Goal: Information Seeking & Learning: Learn about a topic

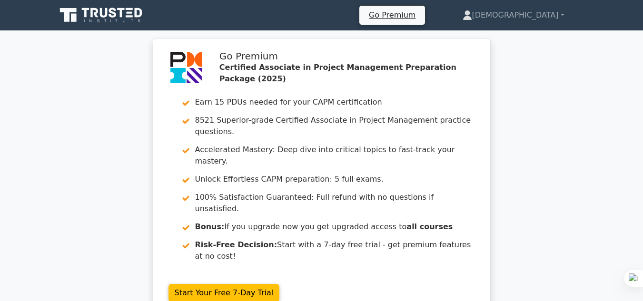
scroll to position [176, 0]
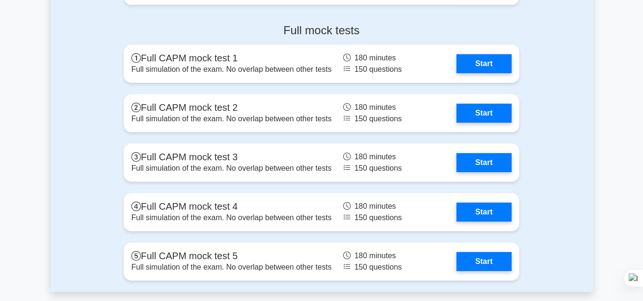
scroll to position [3202, 0]
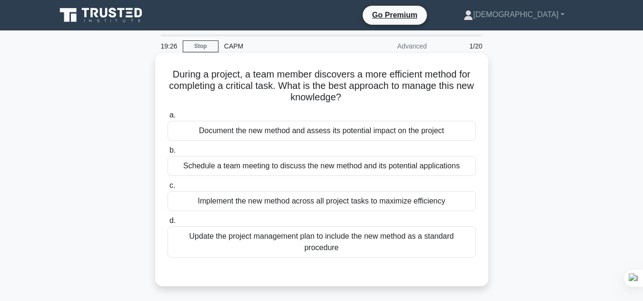
click at [322, 133] on div "Document the new method and assess its potential impact on the project" at bounding box center [322, 131] width 309 height 20
click at [168, 119] on input "a. Document the new method and assess its potential impact on the project" at bounding box center [168, 115] width 0 height 6
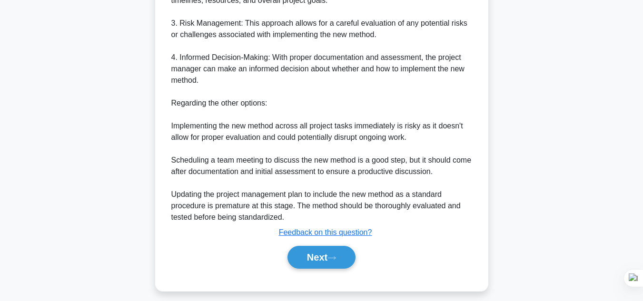
scroll to position [446, 0]
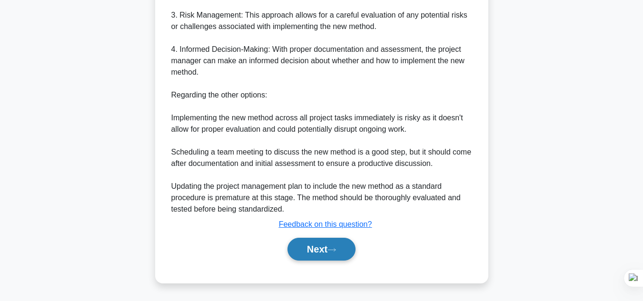
click at [319, 250] on button "Next" at bounding box center [322, 249] width 68 height 23
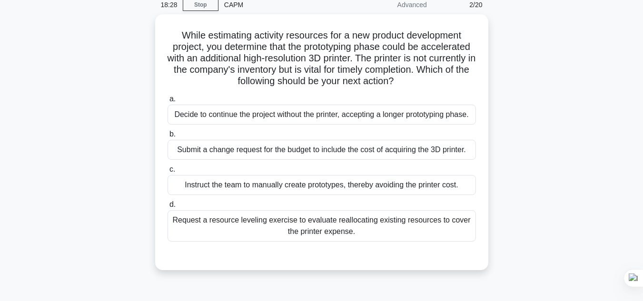
scroll to position [40, 0]
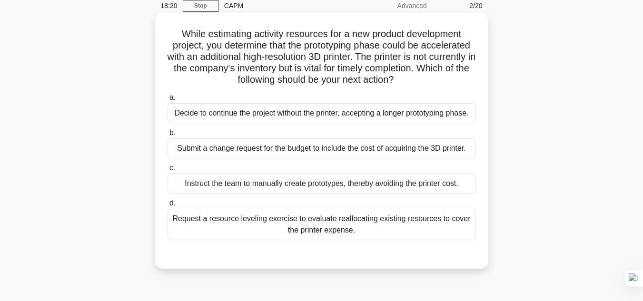
click at [332, 117] on div "Decide to continue the project without the printer, accepting a longer prototyp…" at bounding box center [322, 113] width 309 height 20
click at [168, 101] on input "a. Decide to continue the project without the printer, accepting a longer proto…" at bounding box center [168, 98] width 0 height 6
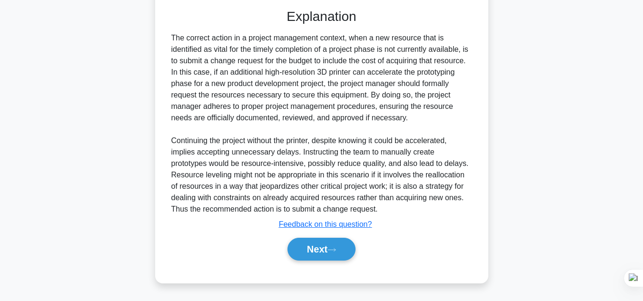
scroll to position [310, 0]
click at [336, 250] on icon at bounding box center [332, 250] width 9 height 5
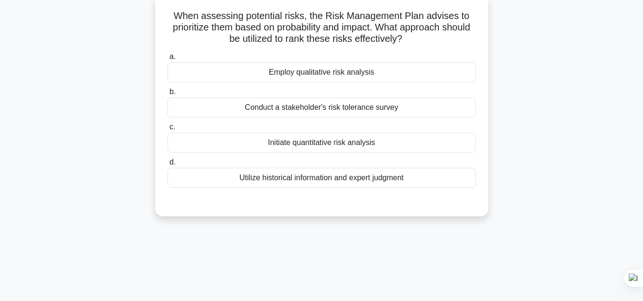
scroll to position [32, 0]
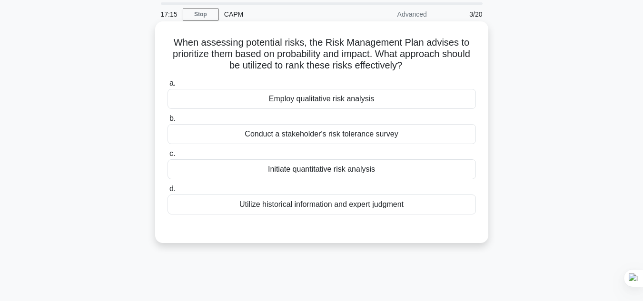
click at [346, 102] on div "Employ qualitative risk analysis" at bounding box center [322, 99] width 309 height 20
click at [168, 87] on input "a. Employ qualitative risk analysis" at bounding box center [168, 83] width 0 height 6
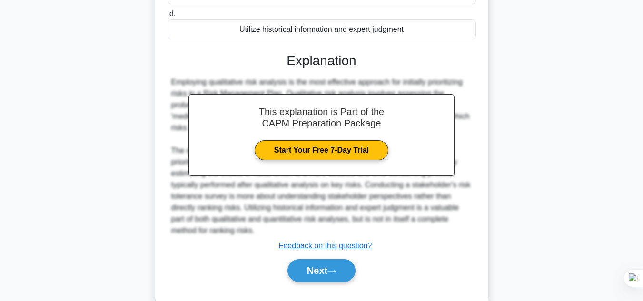
scroll to position [229, 0]
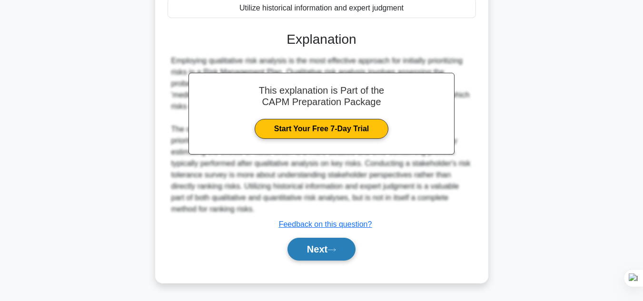
click at [325, 248] on button "Next" at bounding box center [322, 249] width 68 height 23
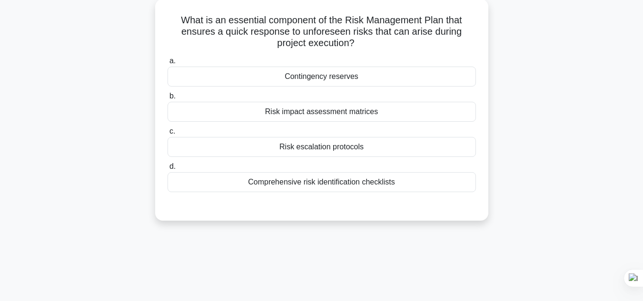
scroll to position [16, 0]
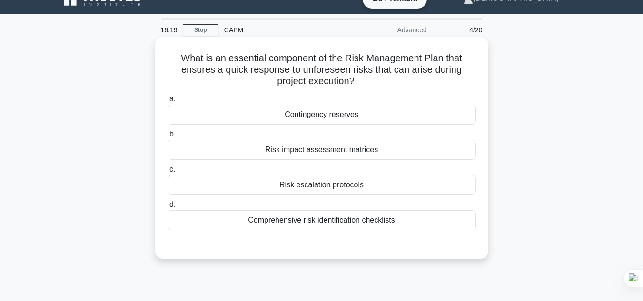
click at [339, 118] on div "Contingency reserves" at bounding box center [322, 115] width 309 height 20
click at [168, 102] on input "a. Contingency reserves" at bounding box center [168, 99] width 0 height 6
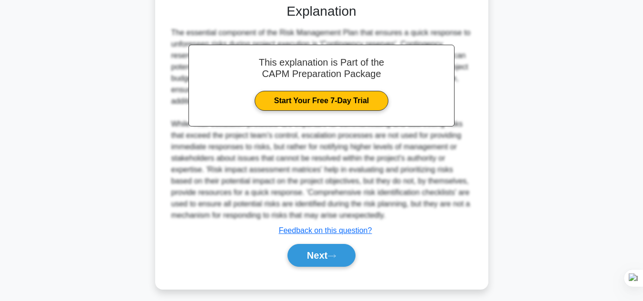
scroll to position [263, 0]
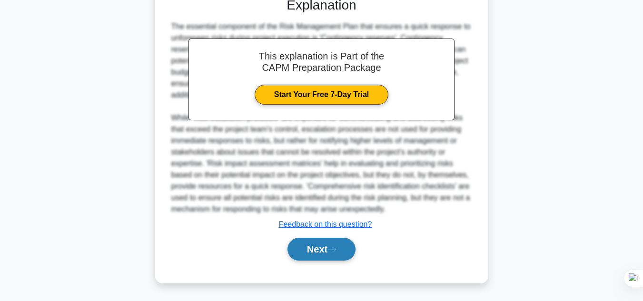
click at [340, 243] on button "Next" at bounding box center [322, 249] width 68 height 23
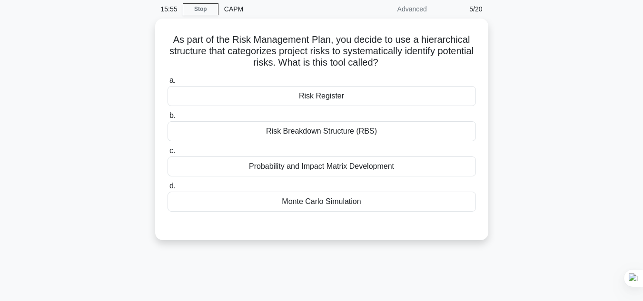
scroll to position [41, 0]
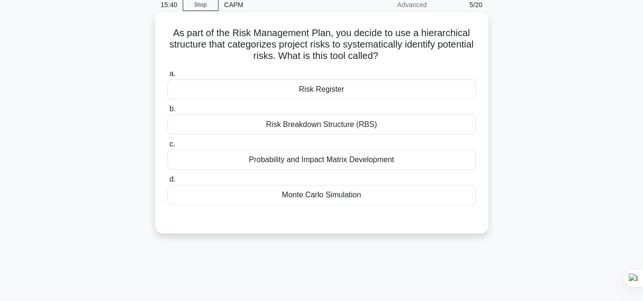
click at [409, 95] on div "Risk Register" at bounding box center [322, 90] width 309 height 20
click at [168, 77] on input "a. Risk Register" at bounding box center [168, 74] width 0 height 6
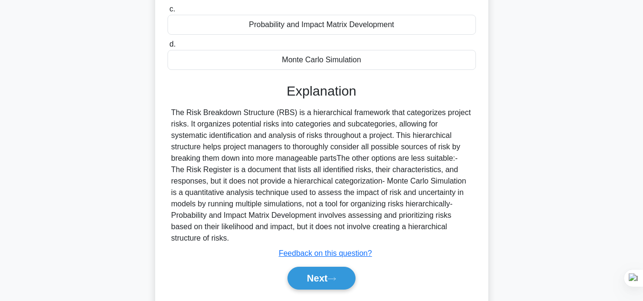
scroll to position [213, 0]
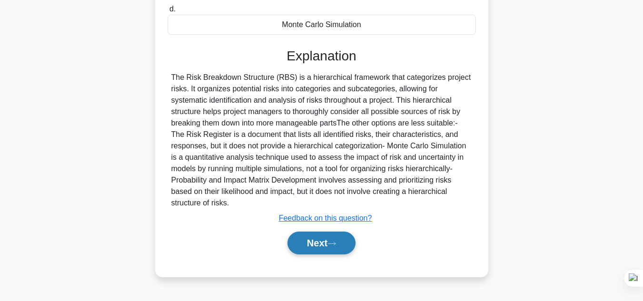
click at [323, 250] on button "Next" at bounding box center [322, 243] width 68 height 23
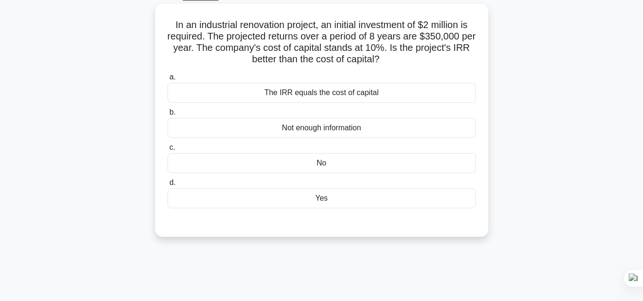
scroll to position [37, 0]
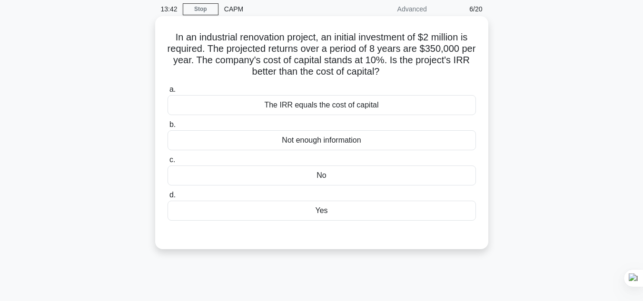
click at [324, 216] on div "Yes" at bounding box center [322, 211] width 309 height 20
click at [168, 199] on input "d. Yes" at bounding box center [168, 195] width 0 height 6
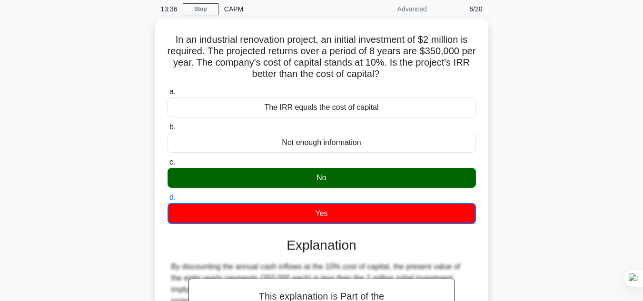
scroll to position [46, 0]
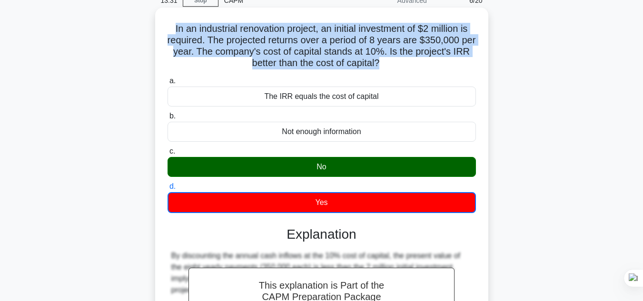
drag, startPoint x: 390, startPoint y: 67, endPoint x: 208, endPoint y: 33, distance: 186.0
click at [171, 31] on h5 "In an industrial renovation project, an initial investment of $2 million is req…" at bounding box center [322, 46] width 310 height 47
copy h5 "n an industrial renovation project, an initial investment of $2 million is requ…"
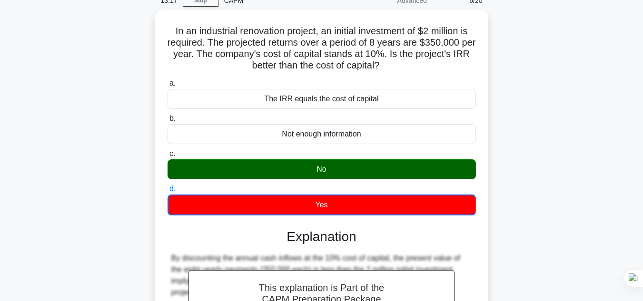
drag, startPoint x: 508, startPoint y: 127, endPoint x: 516, endPoint y: 122, distance: 9.0
click at [509, 126] on div "In an industrial renovation project, an initial investment of $2 million is req…" at bounding box center [321, 228] width 543 height 437
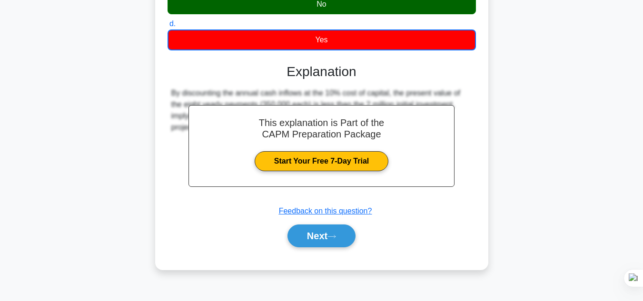
scroll to position [213, 0]
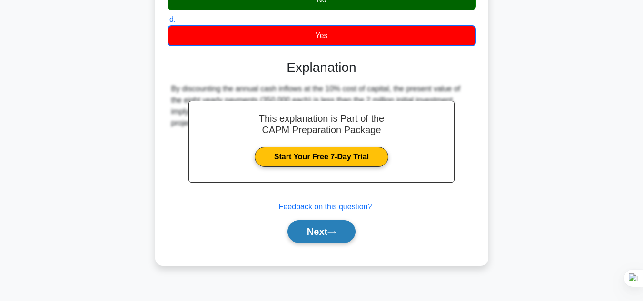
click at [307, 230] on button "Next" at bounding box center [322, 231] width 68 height 23
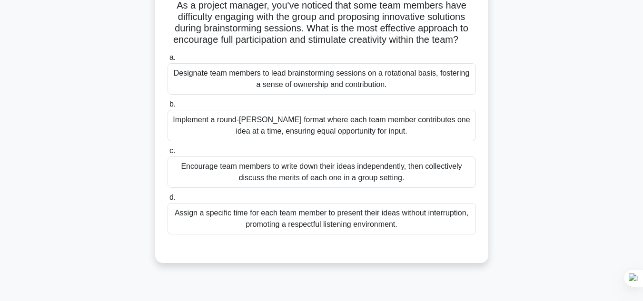
scroll to position [72, 0]
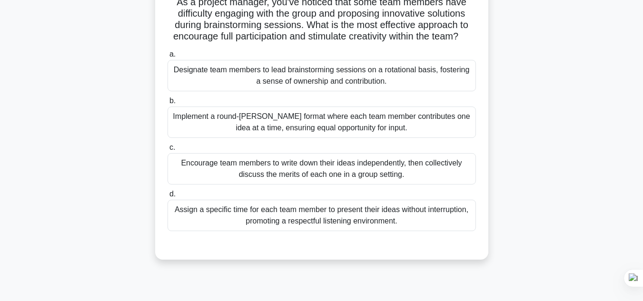
click at [225, 231] on div "Assign a specific time for each team member to present their ideas without inte…" at bounding box center [322, 215] width 309 height 31
click at [168, 198] on input "d. Assign a specific time for each team member to present their ideas without i…" at bounding box center [168, 194] width 0 height 6
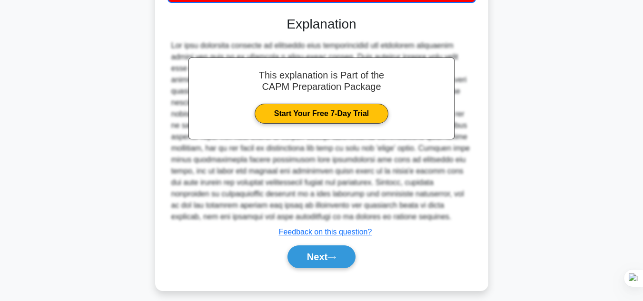
scroll to position [321, 0]
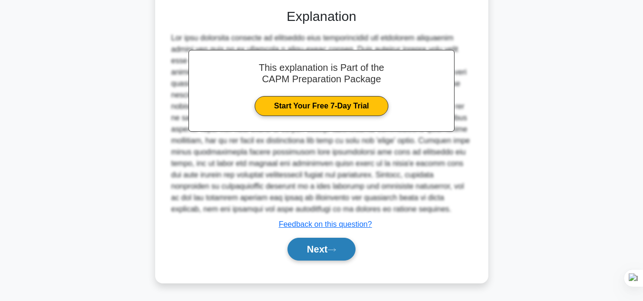
click at [343, 260] on button "Next" at bounding box center [322, 249] width 68 height 23
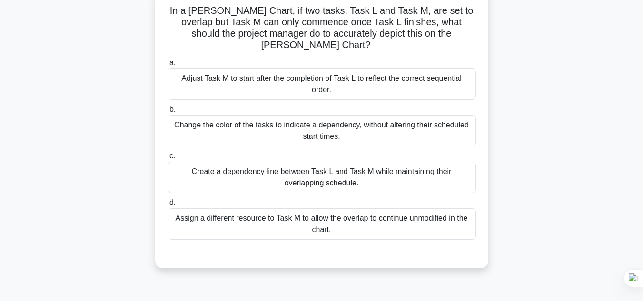
scroll to position [64, 0]
click at [425, 167] on div "Create a dependency line between Task L and Task M while maintaining their over…" at bounding box center [322, 177] width 309 height 31
click at [168, 160] on input "c. Create a dependency line between Task L and Task M while maintaining their o…" at bounding box center [168, 156] width 0 height 6
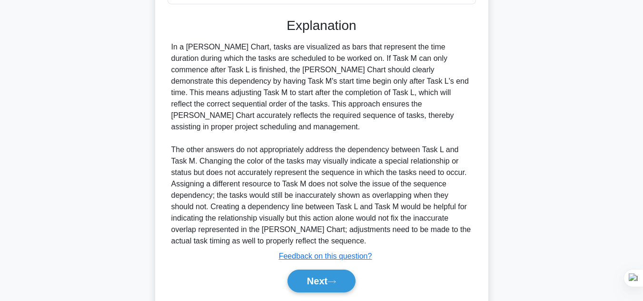
scroll to position [310, 0]
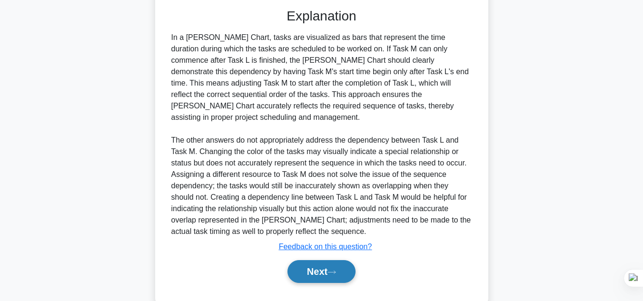
click at [332, 260] on button "Next" at bounding box center [322, 271] width 68 height 23
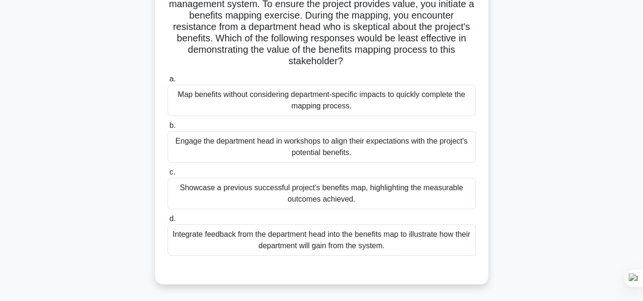
scroll to position [89, 0]
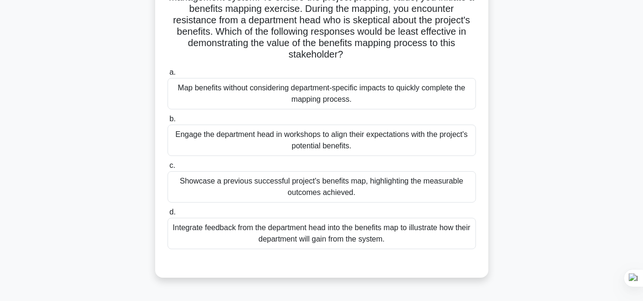
click at [445, 86] on div "Map benefits without considering department-specific impacts to quickly complet…" at bounding box center [322, 93] width 309 height 31
click at [168, 76] on input "a. Map benefits without considering department-specific impacts to quickly comp…" at bounding box center [168, 73] width 0 height 6
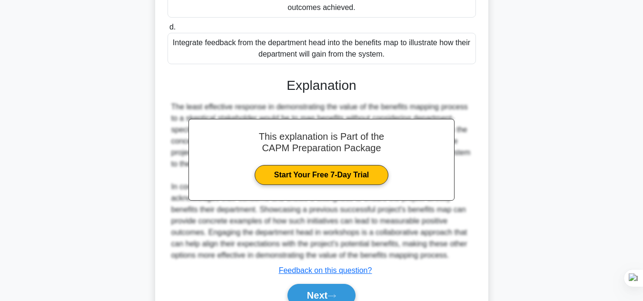
scroll to position [320, 0]
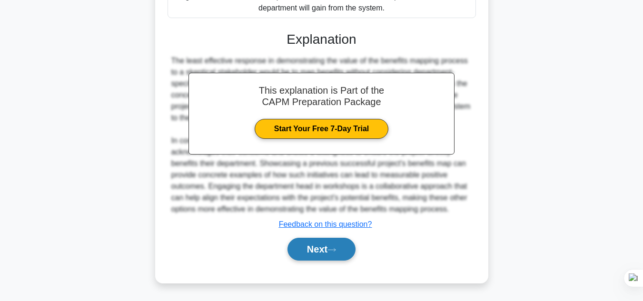
click at [348, 248] on button "Next" at bounding box center [322, 249] width 68 height 23
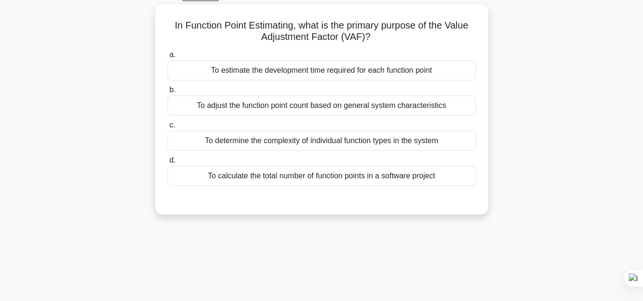
scroll to position [0, 0]
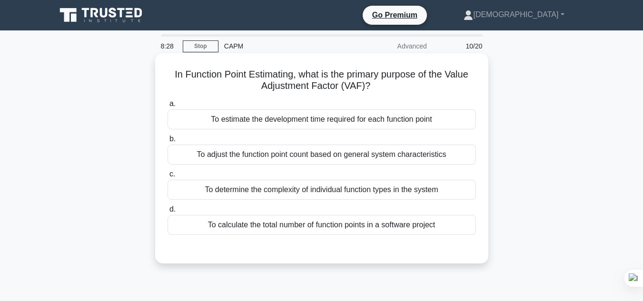
click at [461, 151] on div "To adjust the function point count based on general system characteristics" at bounding box center [322, 155] width 309 height 20
click at [168, 142] on input "b. To adjust the function point count based on general system characteristics" at bounding box center [168, 139] width 0 height 6
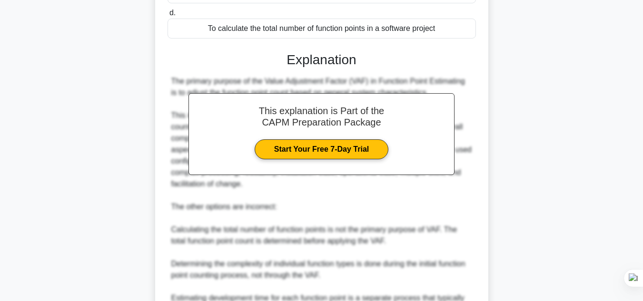
scroll to position [298, 0]
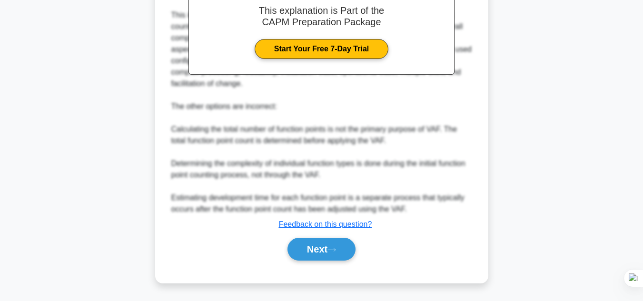
drag, startPoint x: 296, startPoint y: 229, endPoint x: 298, endPoint y: 237, distance: 7.8
click at [296, 229] on u "Feedback on this question?" at bounding box center [325, 224] width 93 height 8
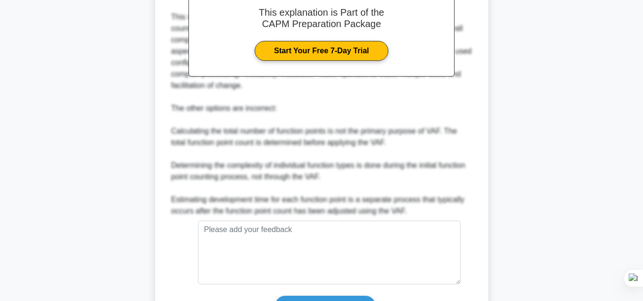
click at [594, 191] on main "8:24 Stop CAPM Advanced 10/20 In Function Point Estimating, what is the primary…" at bounding box center [321, 58] width 643 height 651
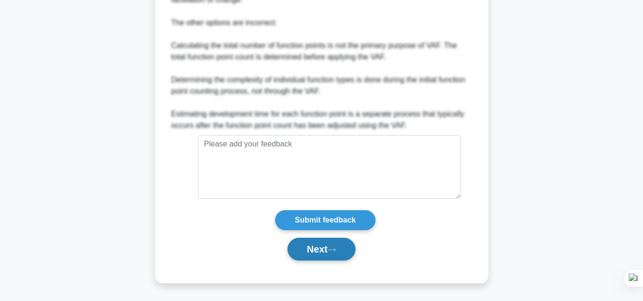
click at [336, 248] on icon at bounding box center [332, 250] width 9 height 5
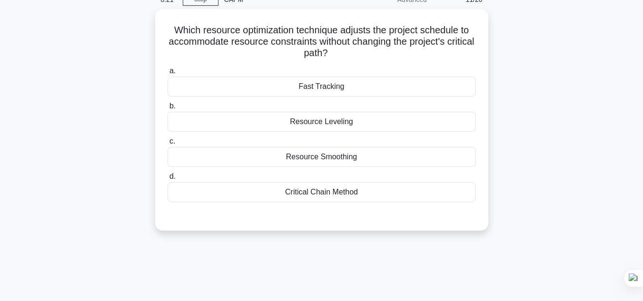
scroll to position [43, 0]
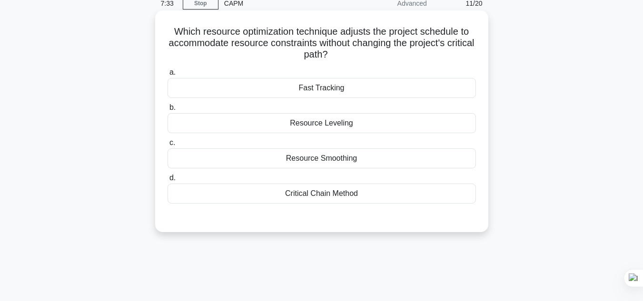
click at [357, 192] on div "Critical Chain Method" at bounding box center [322, 194] width 309 height 20
click at [168, 181] on input "d. Critical Chain Method" at bounding box center [168, 178] width 0 height 6
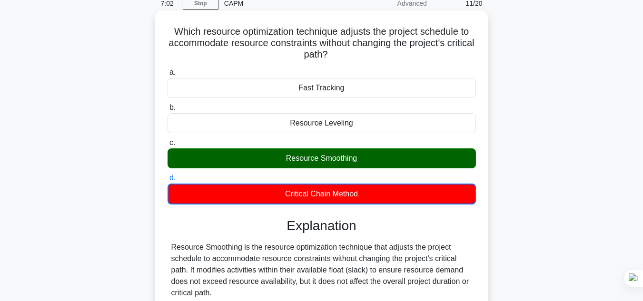
scroll to position [253, 0]
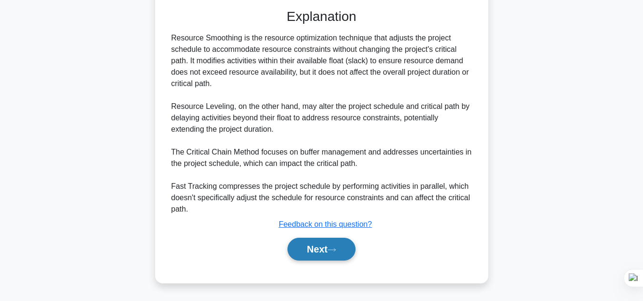
click at [336, 248] on icon at bounding box center [332, 250] width 9 height 5
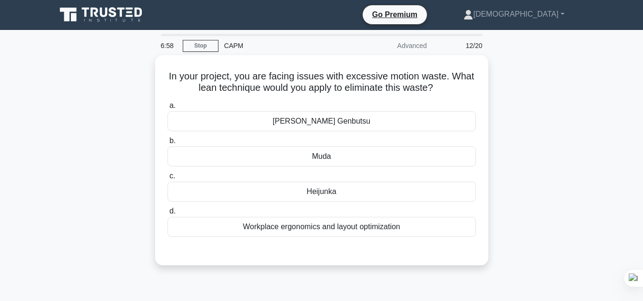
scroll to position [0, 0]
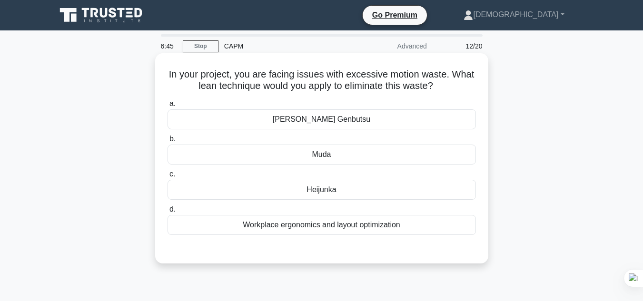
click at [360, 148] on div "Muda" at bounding box center [322, 155] width 309 height 20
click at [168, 142] on input "b. Muda" at bounding box center [168, 139] width 0 height 6
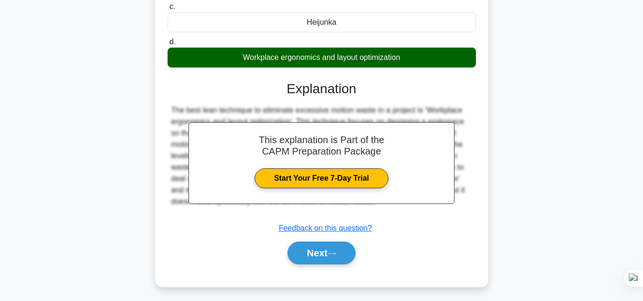
scroll to position [213, 0]
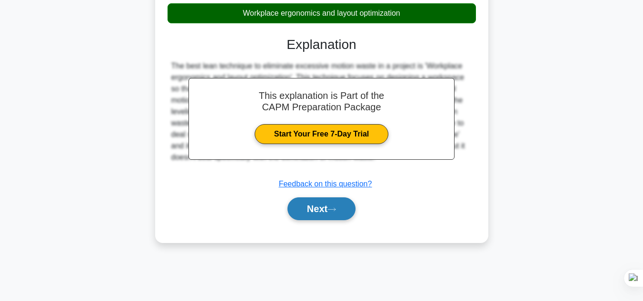
click at [336, 210] on icon at bounding box center [332, 209] width 9 height 5
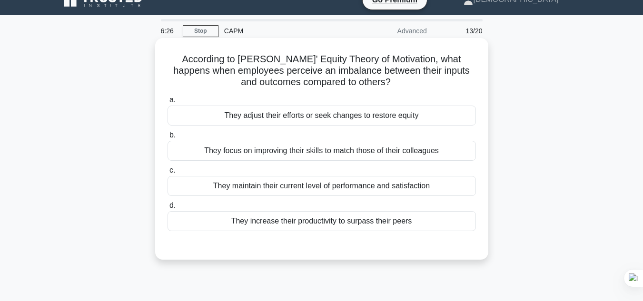
scroll to position [16, 0]
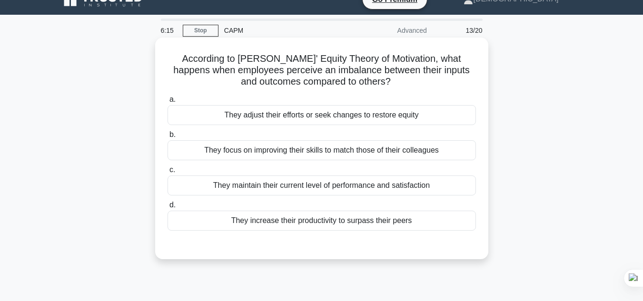
click at [336, 225] on div "They increase their productivity to surpass their peers" at bounding box center [322, 221] width 309 height 20
click at [168, 209] on input "d. They increase their productivity to surpass their peers" at bounding box center [168, 205] width 0 height 6
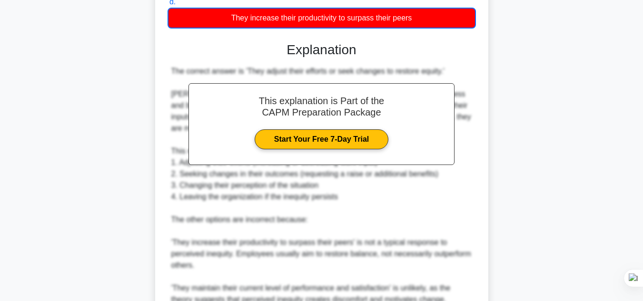
scroll to position [401, 0]
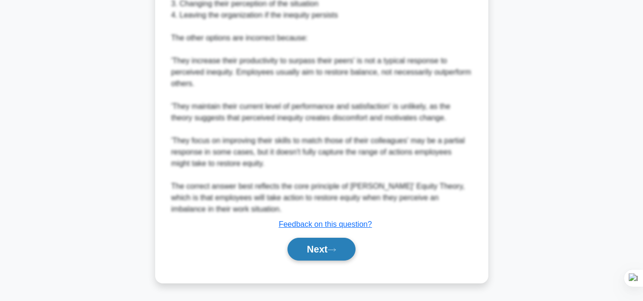
click at [347, 250] on button "Next" at bounding box center [322, 249] width 68 height 23
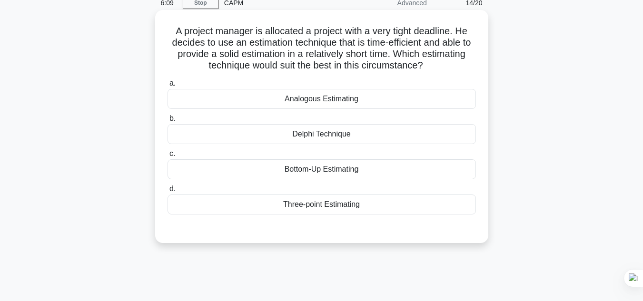
scroll to position [41, 0]
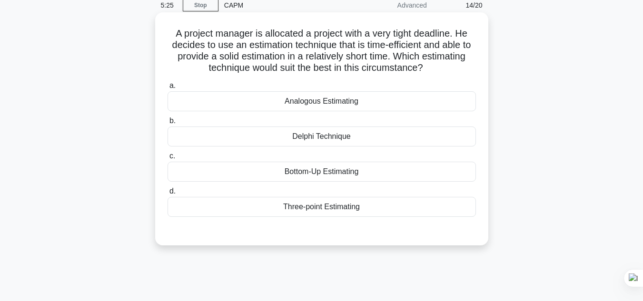
click at [323, 210] on div "Three-point Estimating" at bounding box center [322, 207] width 309 height 20
click at [168, 195] on input "d. Three-point Estimating" at bounding box center [168, 192] width 0 height 6
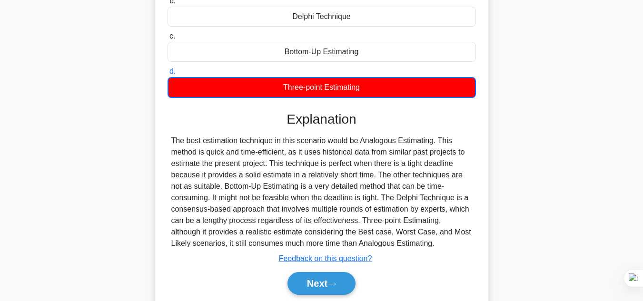
scroll to position [213, 0]
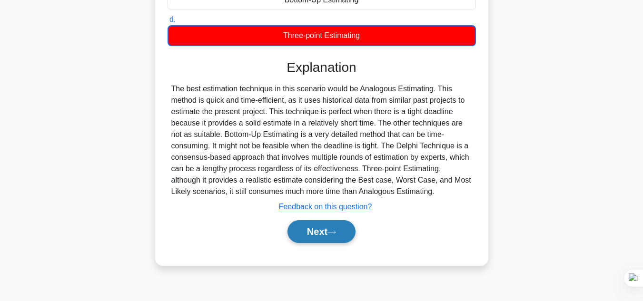
click at [340, 230] on button "Next" at bounding box center [322, 231] width 68 height 23
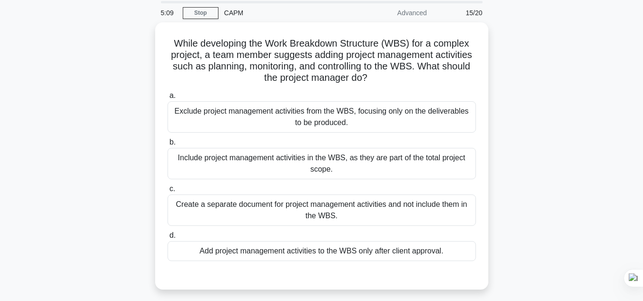
scroll to position [36, 0]
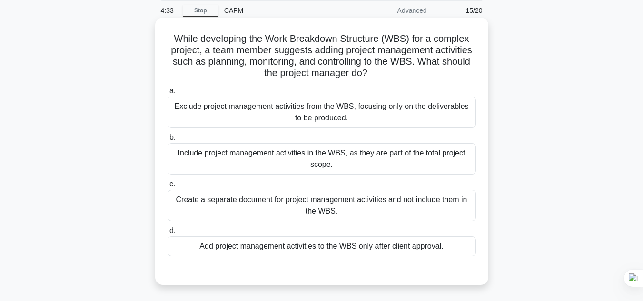
click at [461, 208] on div "Create a separate document for project management activities and not include th…" at bounding box center [322, 205] width 309 height 31
click at [168, 188] on input "c. Create a separate document for project management activities and not include…" at bounding box center [168, 184] width 0 height 6
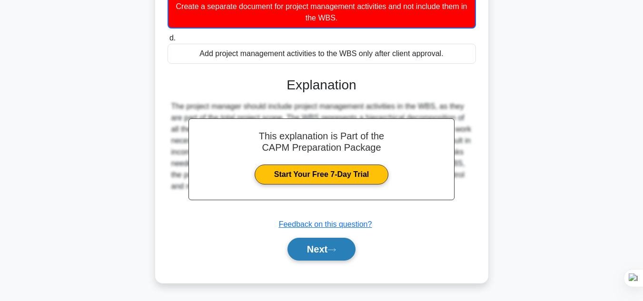
click at [341, 252] on button "Next" at bounding box center [322, 249] width 68 height 23
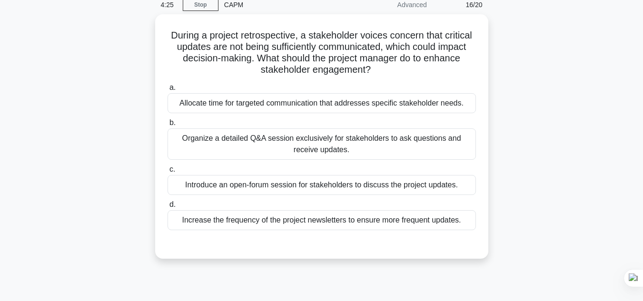
scroll to position [41, 0]
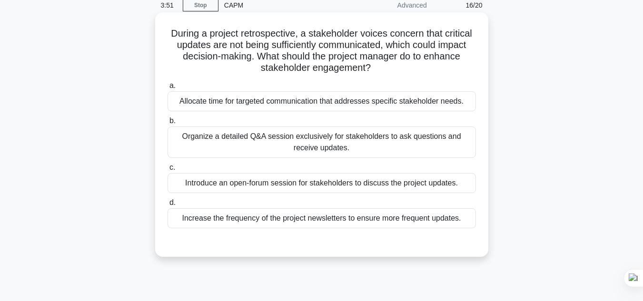
click at [282, 105] on div "Allocate time for targeted communication that addresses specific stakeholder ne…" at bounding box center [322, 101] width 309 height 20
click at [168, 89] on input "a. Allocate time for targeted communication that addresses specific stakeholder…" at bounding box center [168, 86] width 0 height 6
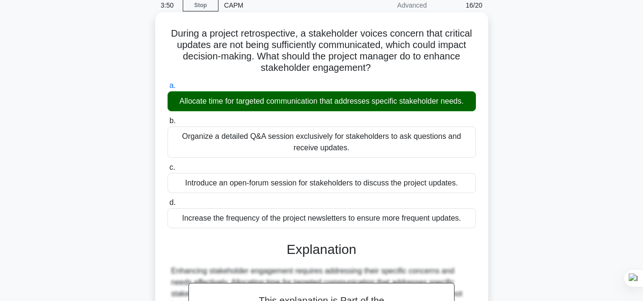
scroll to position [275, 0]
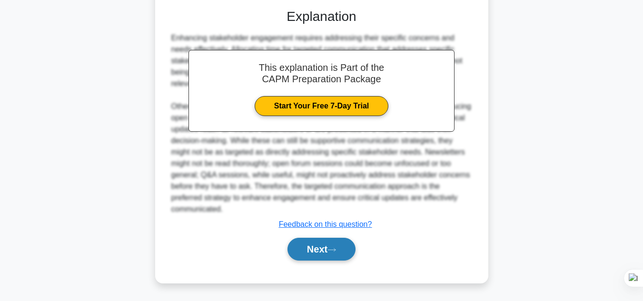
click at [324, 254] on button "Next" at bounding box center [322, 249] width 68 height 23
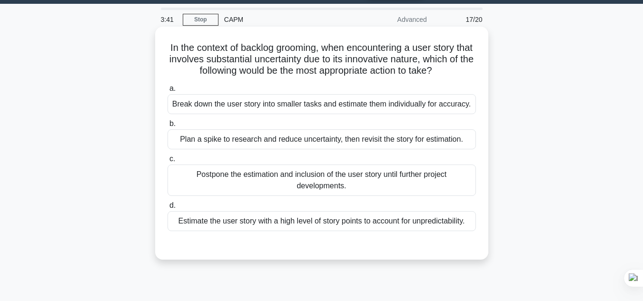
scroll to position [29, 0]
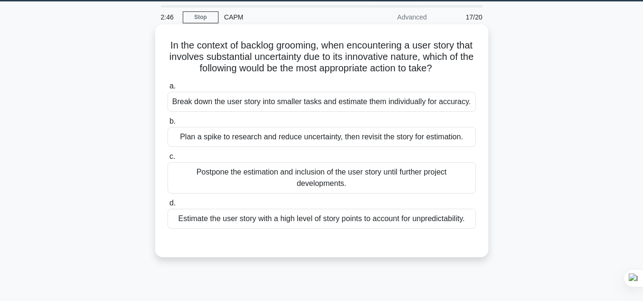
click at [262, 140] on div "Plan a spike to research and reduce uncertainty, then revisit the story for est…" at bounding box center [322, 137] width 309 height 20
click at [168, 125] on input "b. Plan a spike to research and reduce uncertainty, then revisit the story for …" at bounding box center [168, 122] width 0 height 6
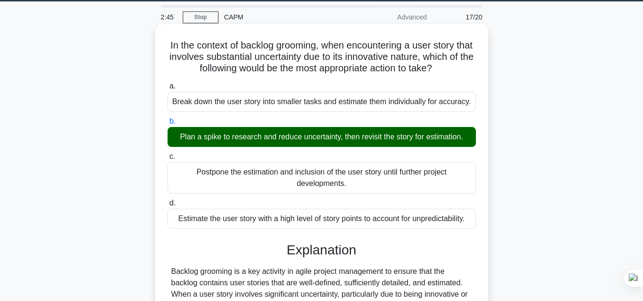
scroll to position [263, 0]
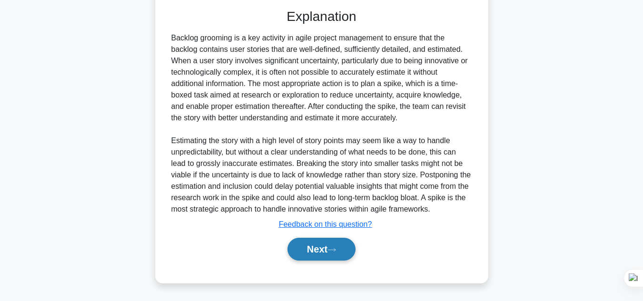
click at [331, 253] on button "Next" at bounding box center [322, 249] width 68 height 23
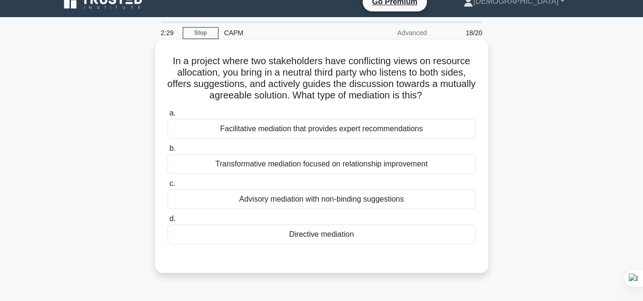
scroll to position [16, 0]
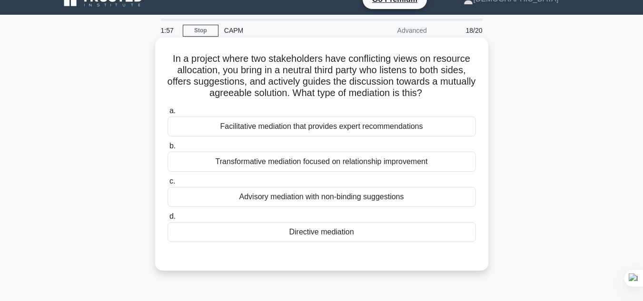
click at [337, 233] on div "Directive mediation" at bounding box center [322, 232] width 309 height 20
click at [168, 220] on input "d. Directive mediation" at bounding box center [168, 217] width 0 height 6
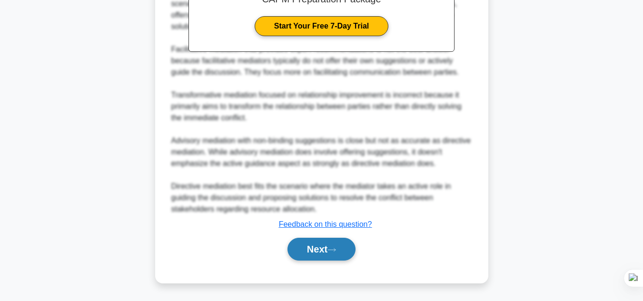
click at [334, 251] on icon at bounding box center [332, 250] width 9 height 5
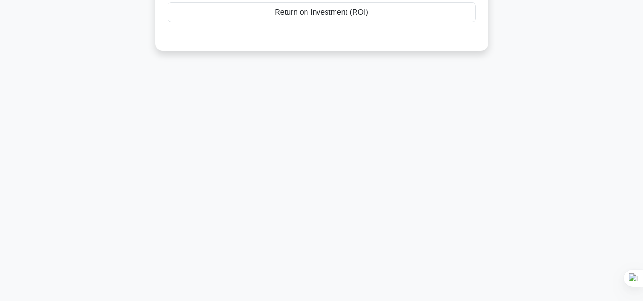
scroll to position [0, 0]
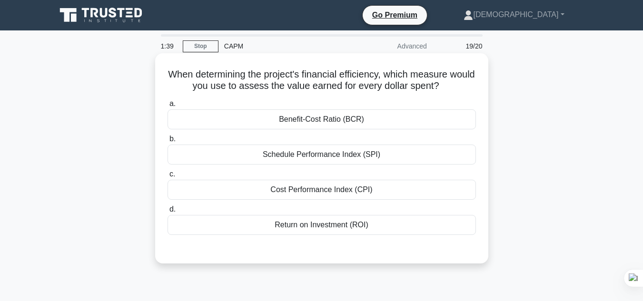
click at [380, 192] on div "Cost Performance Index (CPI)" at bounding box center [322, 190] width 309 height 20
click at [168, 178] on input "c. Cost Performance Index (CPI)" at bounding box center [168, 174] width 0 height 6
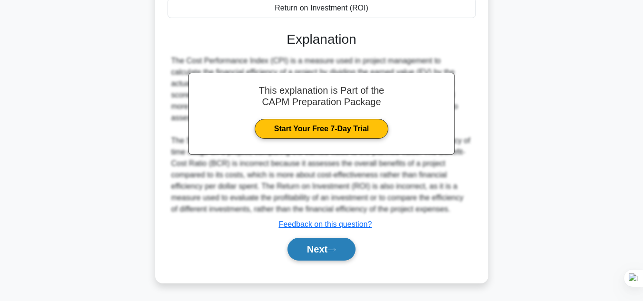
click at [343, 248] on button "Next" at bounding box center [322, 249] width 68 height 23
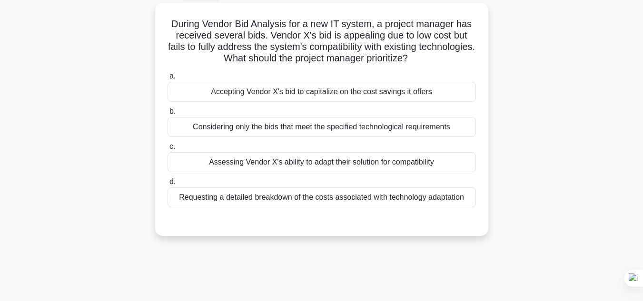
scroll to position [50, 0]
click at [463, 162] on div "Assessing Vendor X's ability to adapt their solution for compatibility" at bounding box center [322, 162] width 309 height 20
click at [168, 150] on input "c. Assessing Vendor X's ability to adapt their solution for compatibility" at bounding box center [168, 147] width 0 height 6
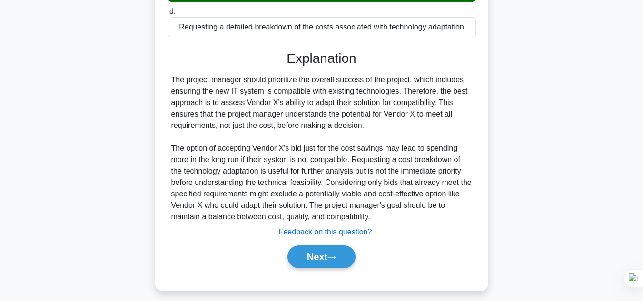
scroll to position [229, 0]
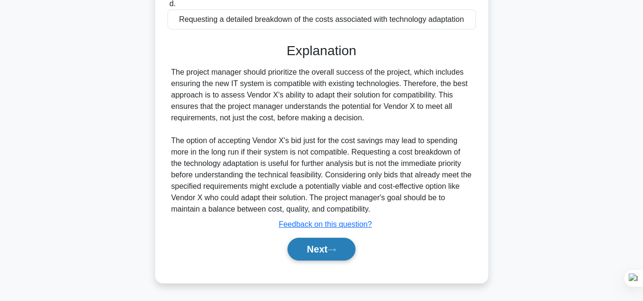
click at [320, 243] on button "Next" at bounding box center [322, 249] width 68 height 23
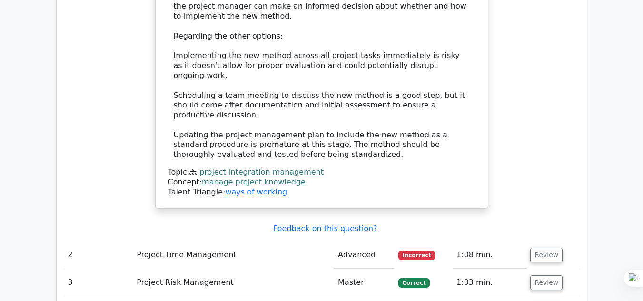
scroll to position [1458, 0]
click at [382, 241] on td "Advanced" at bounding box center [364, 254] width 60 height 27
click at [360, 241] on td "Advanced" at bounding box center [364, 254] width 60 height 27
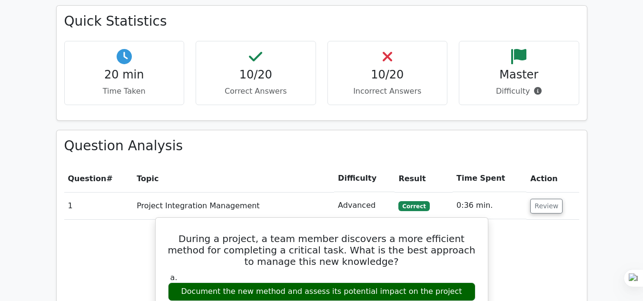
scroll to position [815, 0]
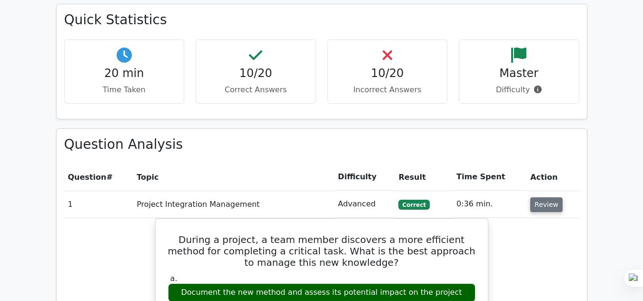
click at [540, 198] on button "Review" at bounding box center [547, 205] width 32 height 15
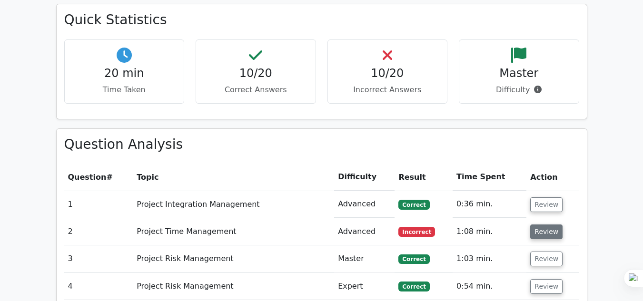
click at [543, 225] on button "Review" at bounding box center [547, 232] width 32 height 15
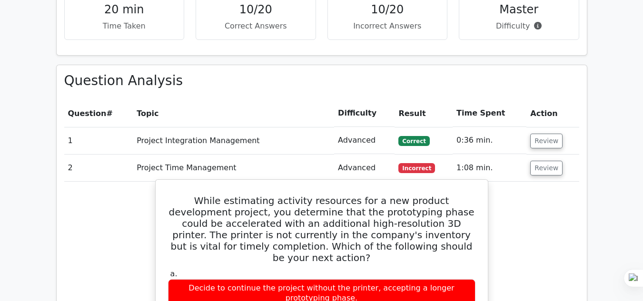
scroll to position [878, 0]
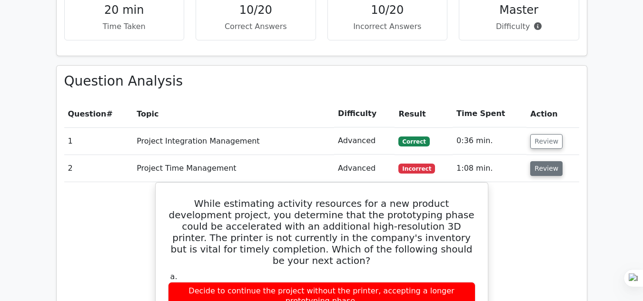
click at [541, 161] on button "Review" at bounding box center [547, 168] width 32 height 15
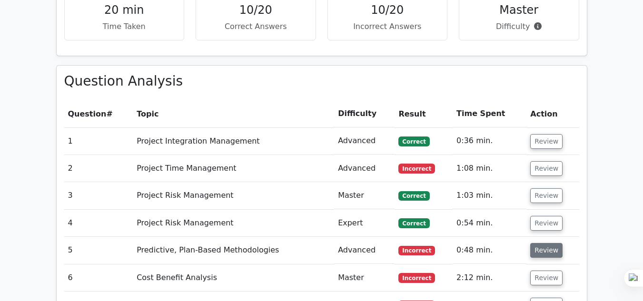
click at [538, 243] on button "Review" at bounding box center [547, 250] width 32 height 15
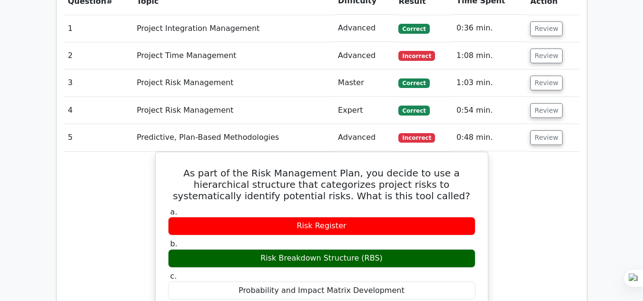
scroll to position [992, 0]
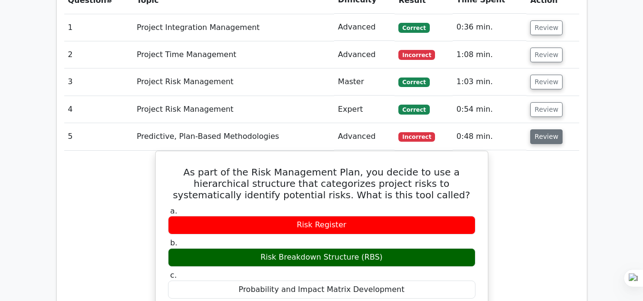
click at [547, 130] on button "Review" at bounding box center [547, 137] width 32 height 15
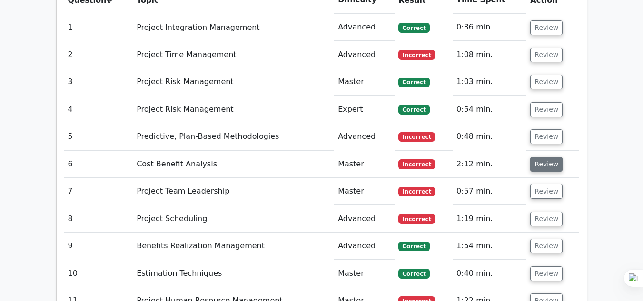
click at [551, 157] on button "Review" at bounding box center [547, 164] width 32 height 15
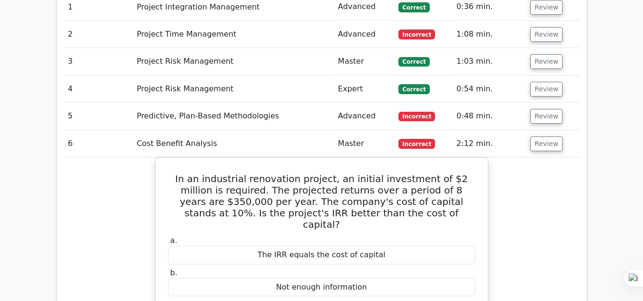
scroll to position [1013, 0]
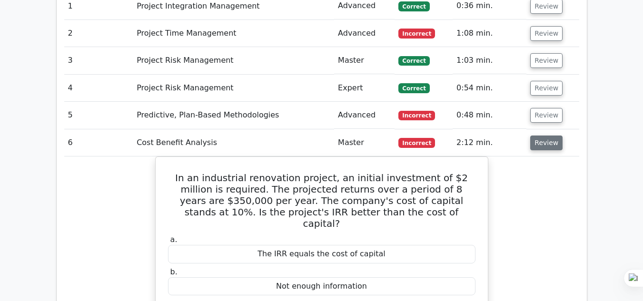
click at [547, 136] on button "Review" at bounding box center [547, 143] width 32 height 15
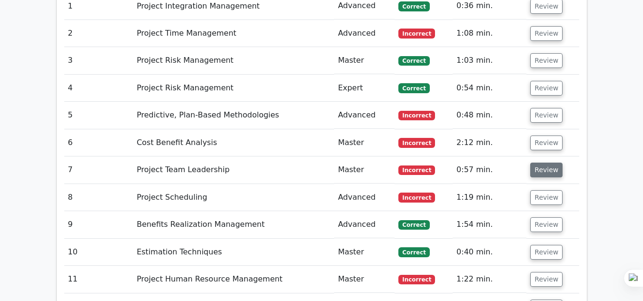
click at [548, 163] on button "Review" at bounding box center [547, 170] width 32 height 15
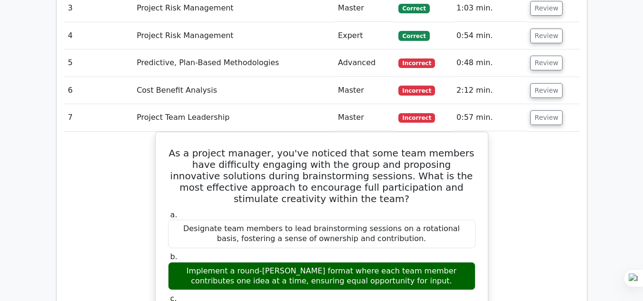
scroll to position [1043, 0]
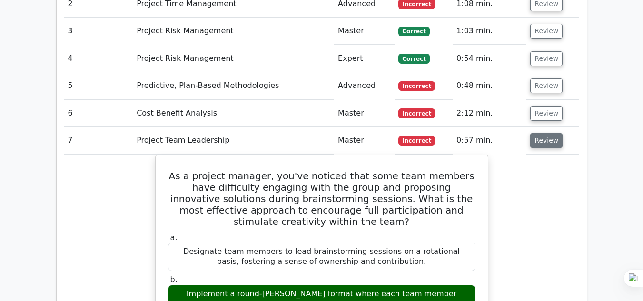
click at [552, 133] on button "Review" at bounding box center [547, 140] width 32 height 15
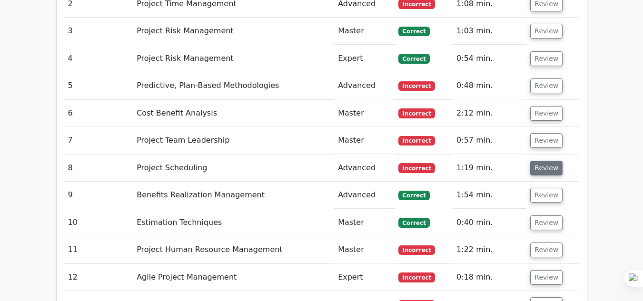
click at [549, 161] on button "Review" at bounding box center [547, 168] width 32 height 15
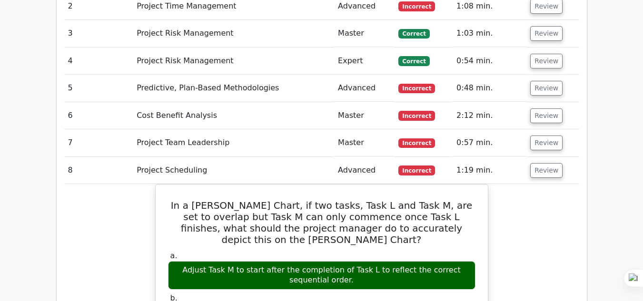
scroll to position [1051, 0]
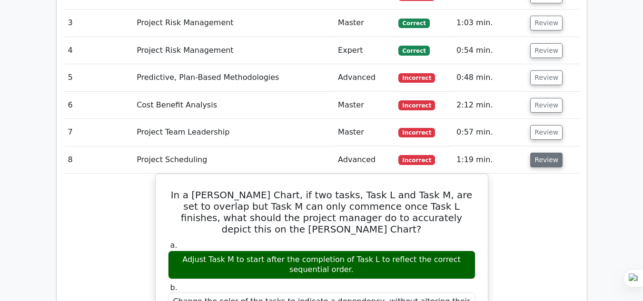
click at [548, 153] on button "Review" at bounding box center [547, 160] width 32 height 15
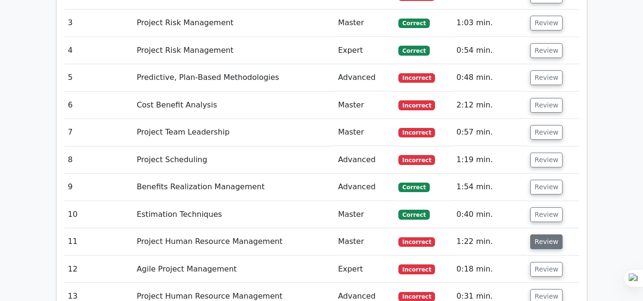
click at [554, 235] on button "Review" at bounding box center [547, 242] width 32 height 15
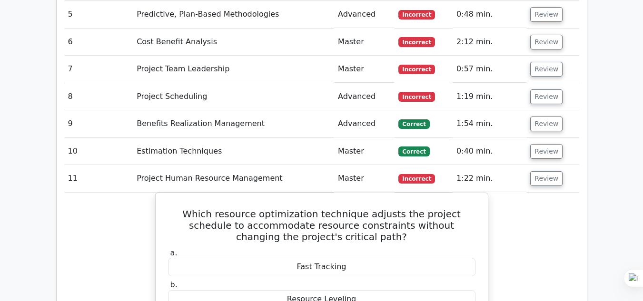
scroll to position [1170, 0]
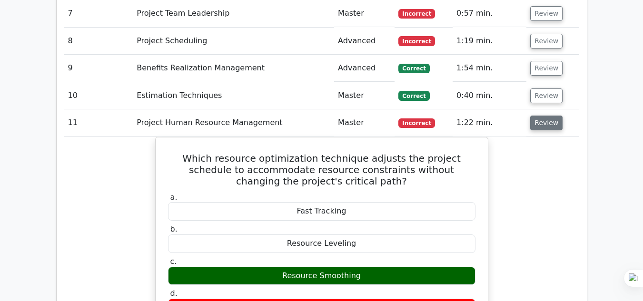
click at [546, 116] on button "Review" at bounding box center [547, 123] width 32 height 15
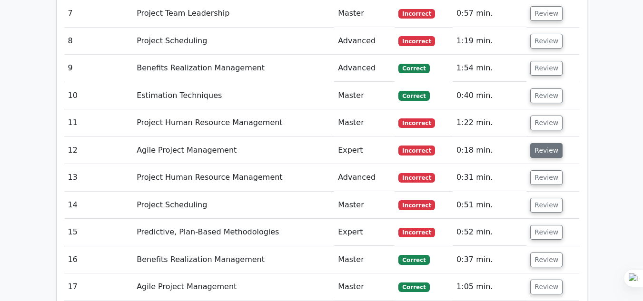
click at [545, 143] on button "Review" at bounding box center [547, 150] width 32 height 15
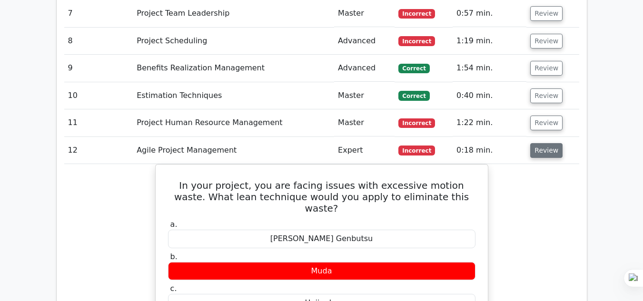
click at [545, 143] on button "Review" at bounding box center [547, 150] width 32 height 15
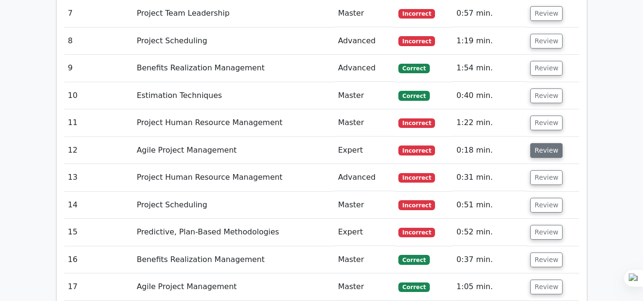
click at [545, 143] on button "Review" at bounding box center [547, 150] width 32 height 15
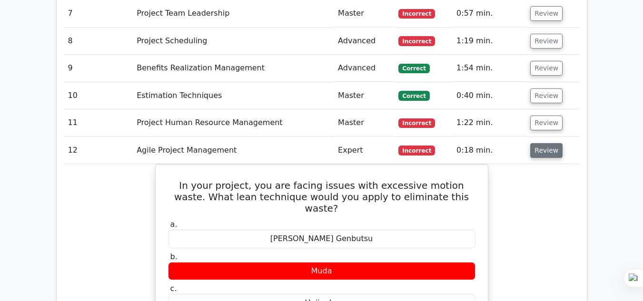
click at [545, 143] on button "Review" at bounding box center [547, 150] width 32 height 15
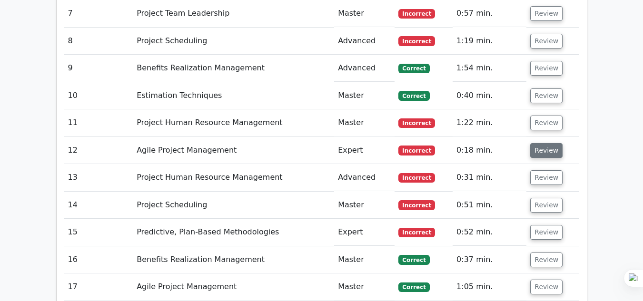
click at [545, 143] on button "Review" at bounding box center [547, 150] width 32 height 15
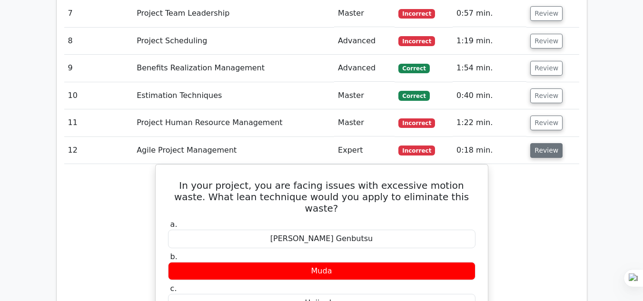
click at [545, 143] on button "Review" at bounding box center [547, 150] width 32 height 15
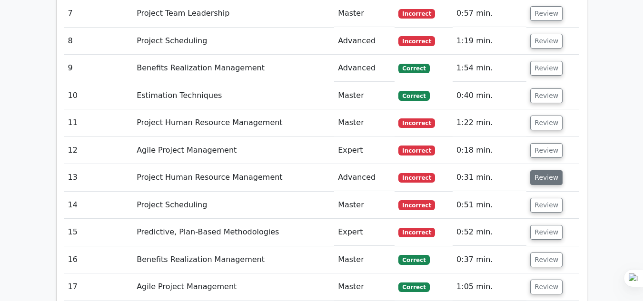
click at [552, 170] on button "Review" at bounding box center [547, 177] width 32 height 15
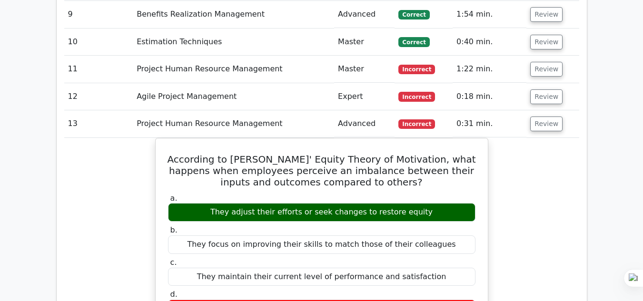
scroll to position [1222, 0]
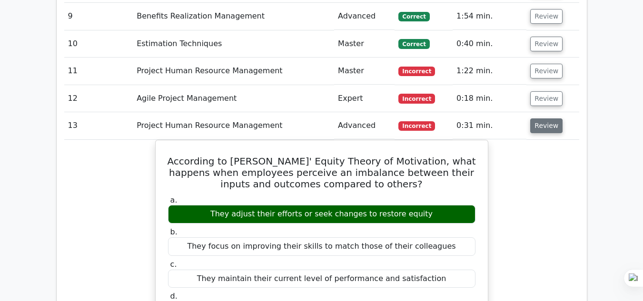
click at [543, 119] on button "Review" at bounding box center [547, 126] width 32 height 15
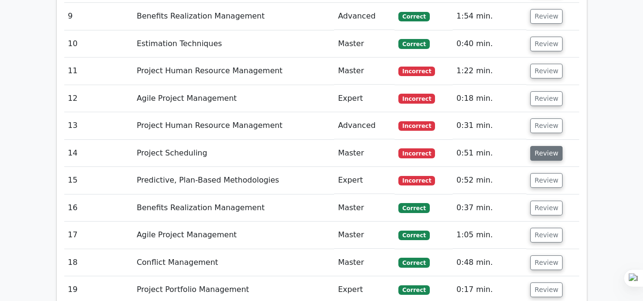
click at [550, 146] on button "Review" at bounding box center [547, 153] width 32 height 15
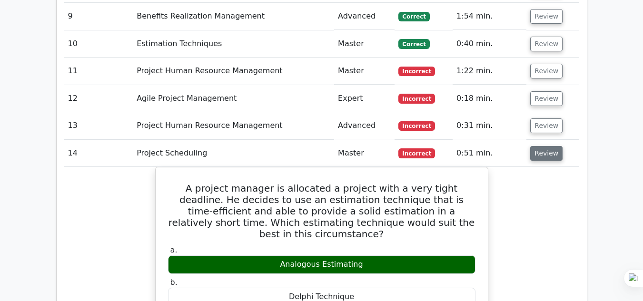
click at [551, 146] on button "Review" at bounding box center [547, 153] width 32 height 15
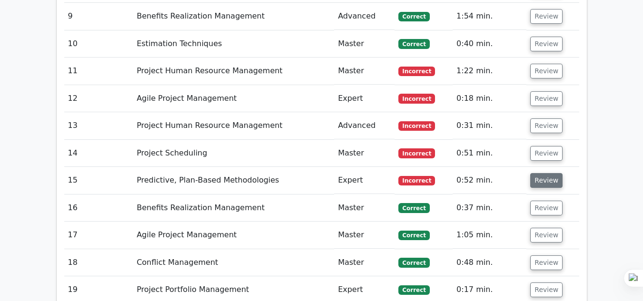
click at [550, 173] on button "Review" at bounding box center [547, 180] width 32 height 15
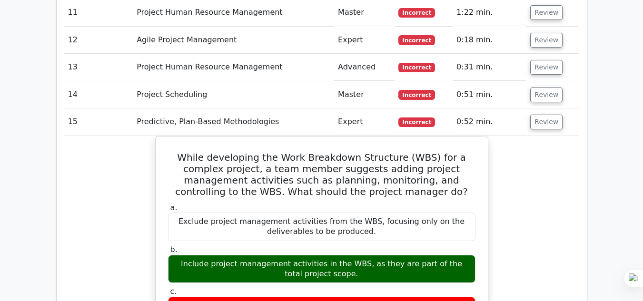
scroll to position [1279, 0]
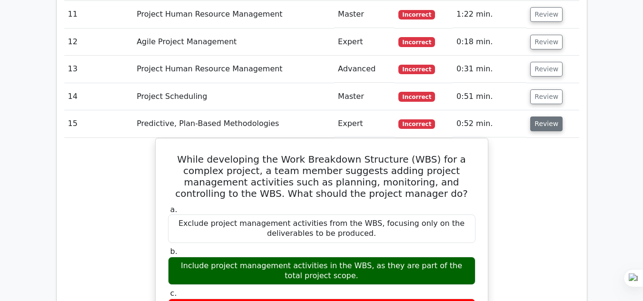
click at [537, 117] on button "Review" at bounding box center [547, 124] width 32 height 15
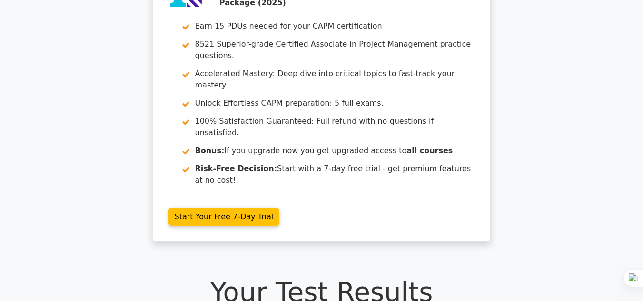
scroll to position [0, 0]
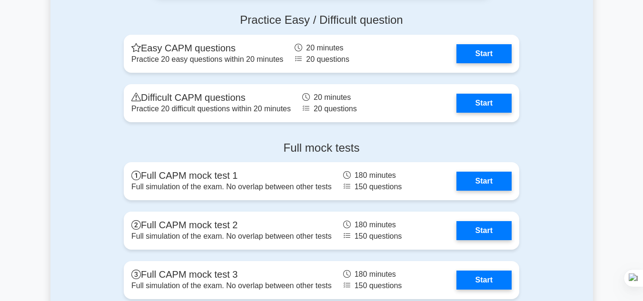
scroll to position [3403, 0]
